Goal: Answer question/provide support

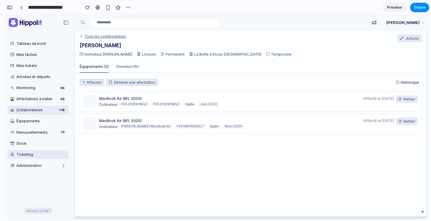
click at [17, 154] on link "Ticketing" at bounding box center [37, 154] width 61 height 9
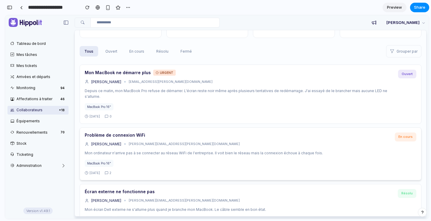
scroll to position [52, 0]
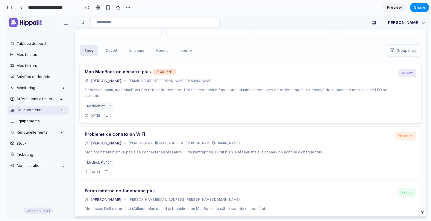
click at [165, 89] on p "Depuis ce matin, mon MacBook Pro refuse de démarrer. L'écran reste noir même ap…" at bounding box center [239, 93] width 309 height 12
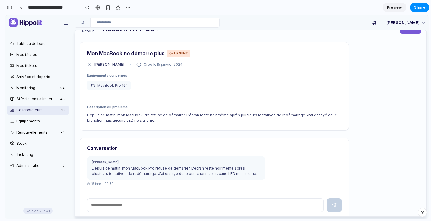
scroll to position [31, 0]
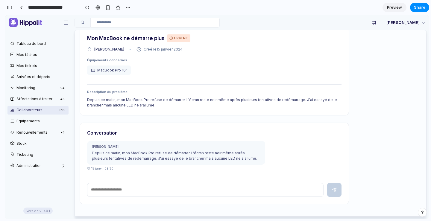
click at [113, 187] on input "text" at bounding box center [205, 190] width 236 height 14
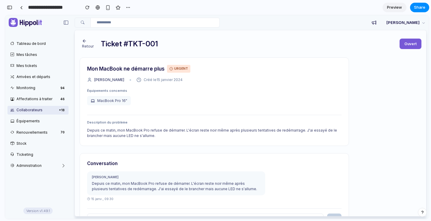
click at [86, 42] on icon "button" at bounding box center [84, 41] width 5 height 5
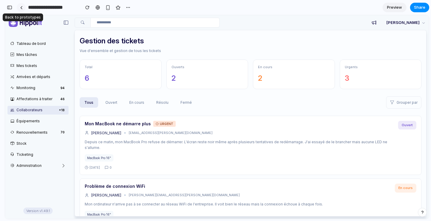
click at [21, 7] on div at bounding box center [21, 7] width 3 height 3
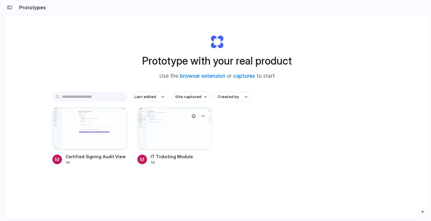
click at [172, 133] on div at bounding box center [174, 128] width 75 height 43
